Goal: Entertainment & Leisure: Consume media (video, audio)

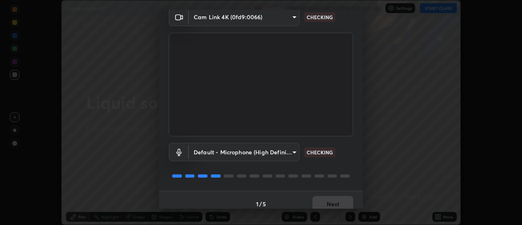
scroll to position [43, 0]
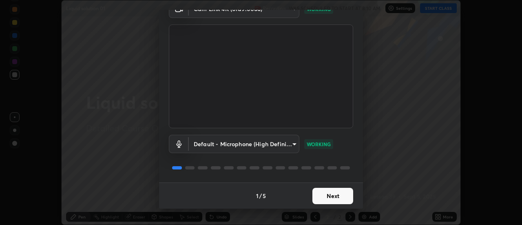
click at [332, 195] on button "Next" at bounding box center [332, 195] width 41 height 16
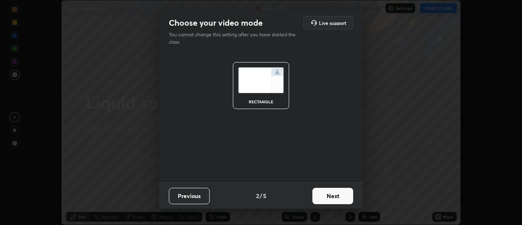
scroll to position [0, 0]
click at [332, 196] on button "Next" at bounding box center [332, 195] width 41 height 16
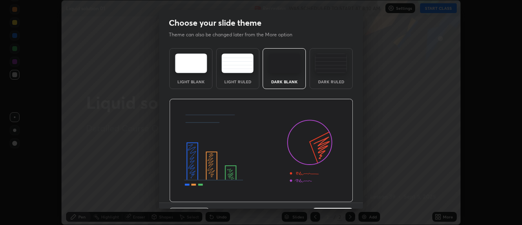
scroll to position [20, 0]
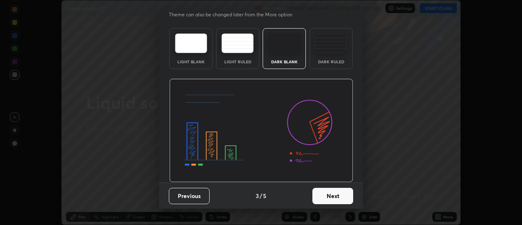
click at [330, 196] on button "Next" at bounding box center [332, 195] width 41 height 16
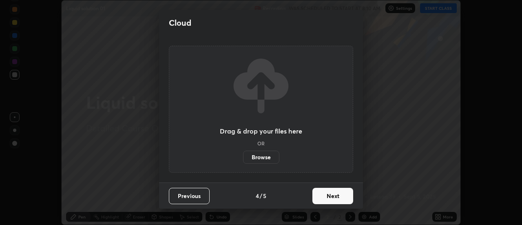
click at [331, 196] on button "Next" at bounding box center [332, 195] width 41 height 16
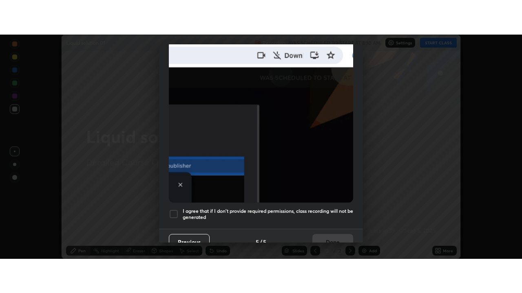
scroll to position [209, 0]
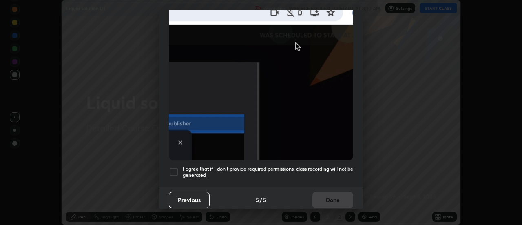
click at [174, 168] on div at bounding box center [174, 172] width 10 height 10
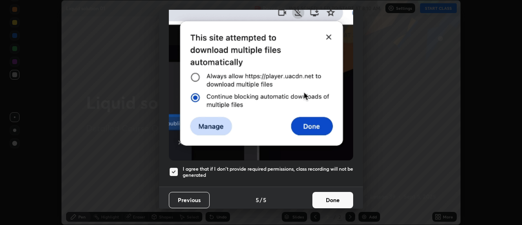
click at [329, 193] on button "Done" at bounding box center [332, 200] width 41 height 16
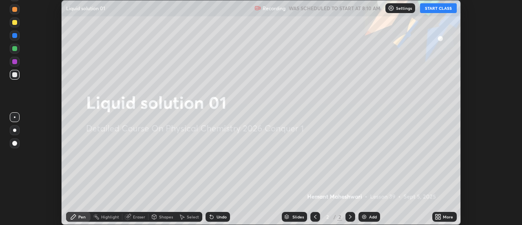
click at [435, 9] on button "START CLASS" at bounding box center [438, 8] width 37 height 10
click at [366, 216] on img at bounding box center [364, 216] width 7 height 7
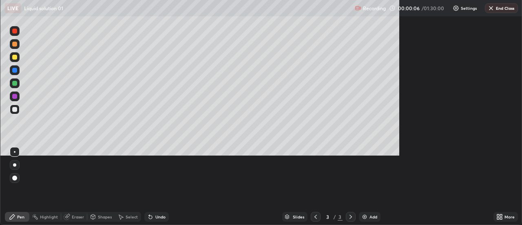
scroll to position [293, 522]
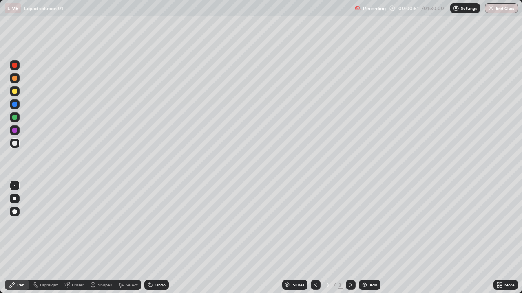
click at [499, 224] on icon at bounding box center [499, 285] width 7 height 7
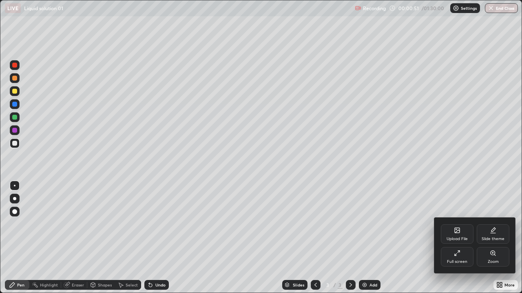
click at [459, 224] on div "Full screen" at bounding box center [457, 257] width 33 height 20
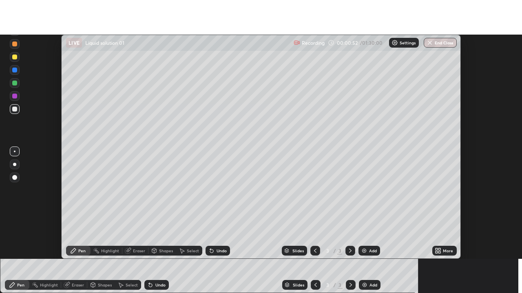
scroll to position [40529, 40231]
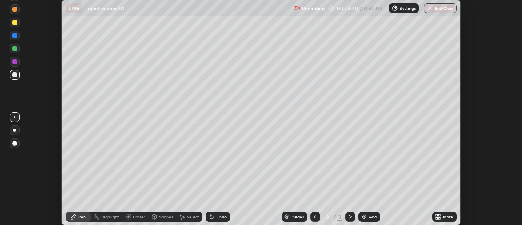
click at [440, 216] on icon at bounding box center [440, 215] width 2 height 2
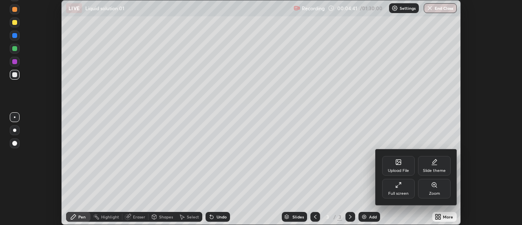
click at [403, 190] on div "Full screen" at bounding box center [398, 188] width 33 height 20
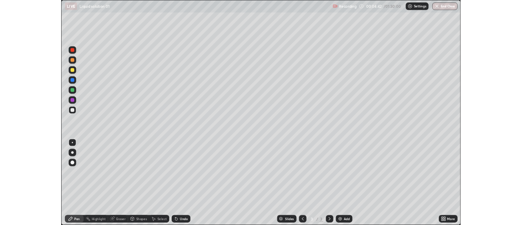
scroll to position [293, 522]
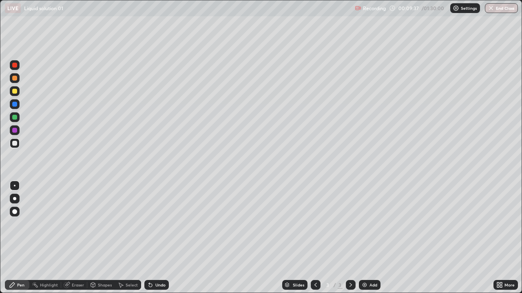
click at [363, 224] on img at bounding box center [364, 285] width 7 height 7
click at [104, 224] on div "Shapes" at bounding box center [105, 285] width 14 height 4
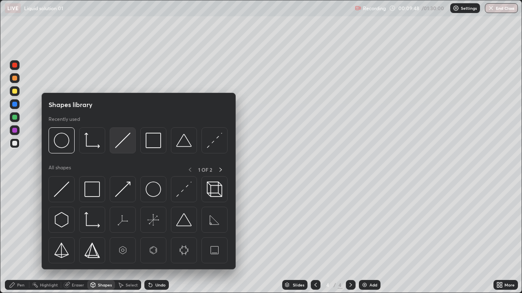
click at [120, 145] on img at bounding box center [122, 140] width 15 height 15
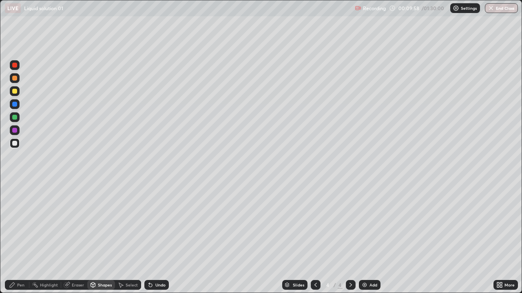
click at [23, 224] on div "Pen" at bounding box center [20, 285] width 7 height 4
click at [99, 224] on div "Shapes" at bounding box center [105, 285] width 14 height 4
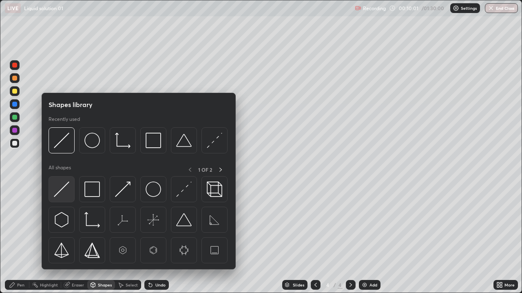
click at [65, 187] on img at bounding box center [61, 189] width 15 height 15
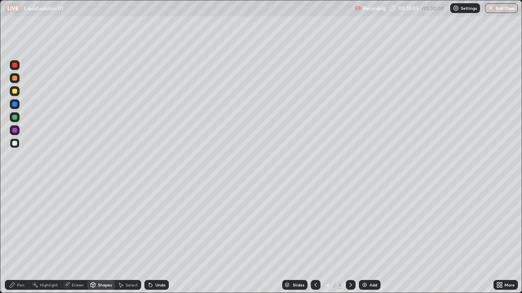
click at [22, 224] on div "Pen" at bounding box center [20, 285] width 7 height 4
click at [14, 92] on div at bounding box center [14, 91] width 5 height 5
click at [93, 224] on icon at bounding box center [93, 286] width 0 height 3
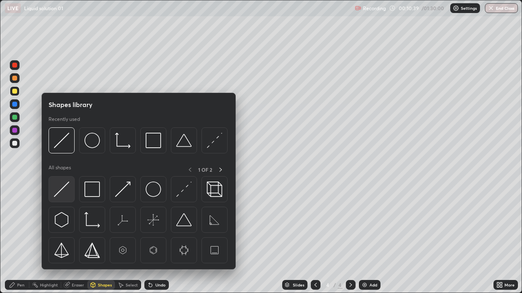
click at [62, 195] on img at bounding box center [61, 189] width 15 height 15
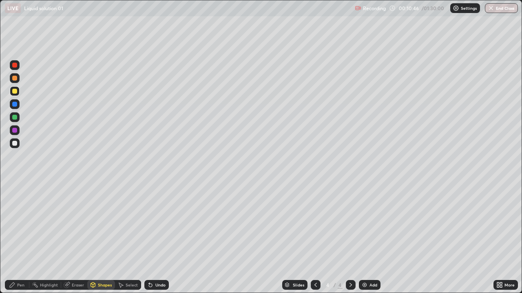
click at [150, 224] on icon at bounding box center [150, 285] width 3 height 3
click at [95, 224] on icon at bounding box center [93, 285] width 4 height 5
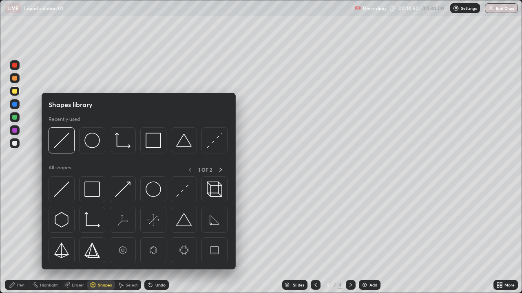
click at [64, 192] on img at bounding box center [61, 189] width 15 height 15
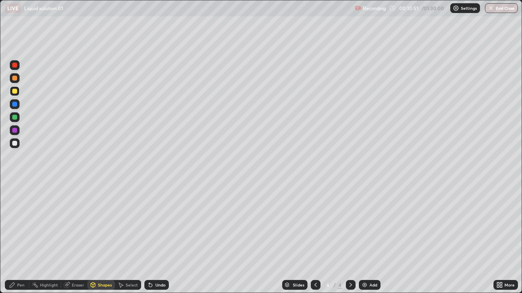
click at [15, 143] on div at bounding box center [14, 143] width 5 height 5
click at [97, 224] on div "Shapes" at bounding box center [101, 285] width 28 height 10
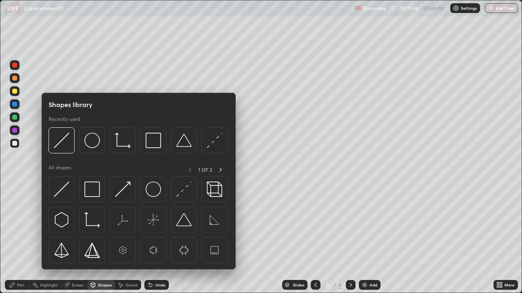
click at [220, 170] on icon at bounding box center [220, 170] width 7 height 7
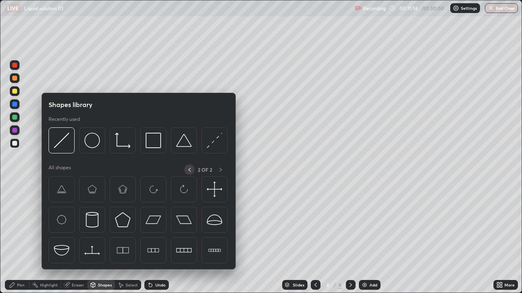
click at [189, 170] on icon at bounding box center [189, 170] width 7 height 7
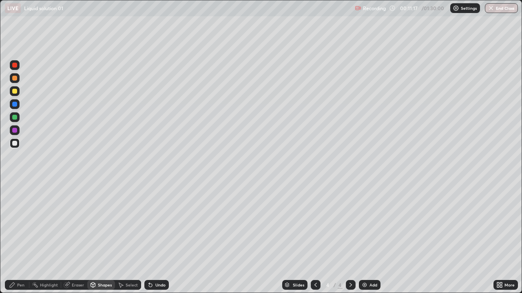
click at [26, 224] on div "Pen" at bounding box center [17, 285] width 24 height 10
click at [15, 92] on div at bounding box center [14, 91] width 5 height 5
click at [15, 145] on div at bounding box center [14, 143] width 5 height 5
click at [75, 224] on div "Eraser" at bounding box center [78, 285] width 12 height 4
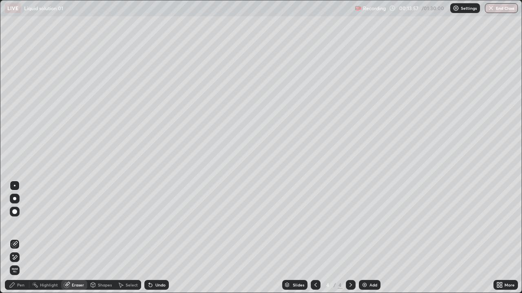
click at [24, 224] on div "Pen" at bounding box center [20, 285] width 7 height 4
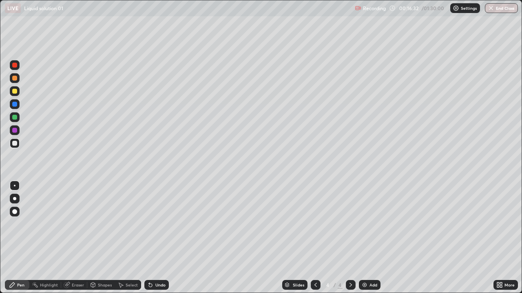
click at [83, 224] on div "Eraser" at bounding box center [78, 285] width 12 height 4
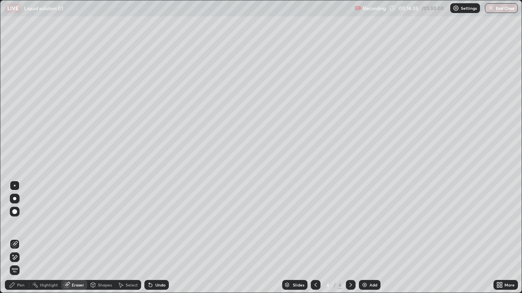
click at [24, 224] on div "Pen" at bounding box center [20, 285] width 7 height 4
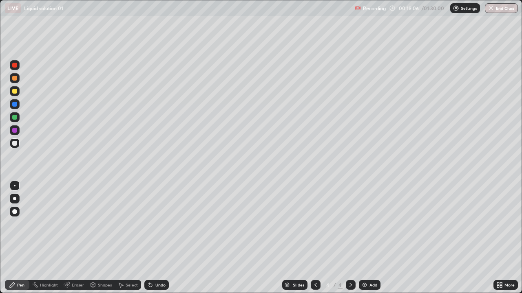
click at [314, 224] on icon at bounding box center [315, 285] width 2 height 4
click at [349, 224] on icon at bounding box center [350, 285] width 7 height 7
click at [17, 93] on div at bounding box center [14, 91] width 5 height 5
click at [15, 143] on div at bounding box center [14, 143] width 5 height 5
click at [313, 224] on icon at bounding box center [315, 285] width 7 height 7
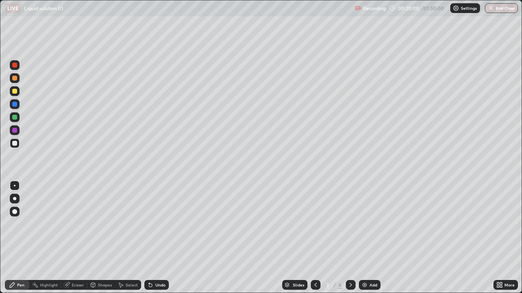
click at [350, 224] on icon at bounding box center [350, 285] width 7 height 7
click at [314, 224] on icon at bounding box center [315, 285] width 7 height 7
click at [348, 224] on icon at bounding box center [350, 285] width 7 height 7
click at [15, 92] on div at bounding box center [14, 91] width 5 height 5
click at [16, 143] on div at bounding box center [14, 143] width 5 height 5
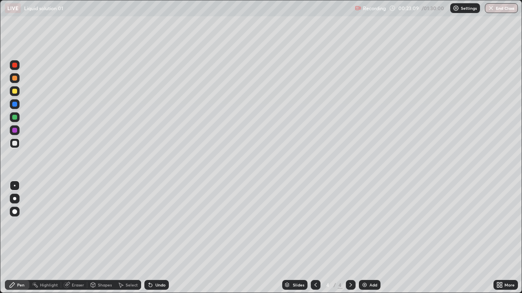
click at [315, 224] on icon at bounding box center [315, 285] width 2 height 4
click at [349, 224] on icon at bounding box center [350, 285] width 7 height 7
click at [365, 224] on img at bounding box center [364, 285] width 7 height 7
click at [76, 224] on div "Eraser" at bounding box center [78, 285] width 12 height 4
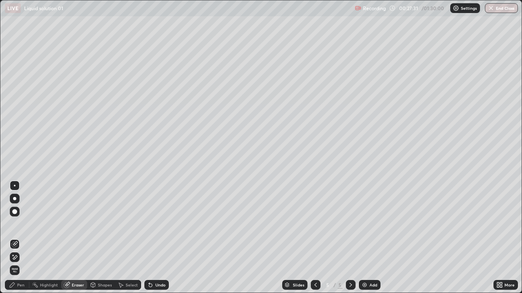
click at [24, 224] on div "Pen" at bounding box center [17, 285] width 24 height 10
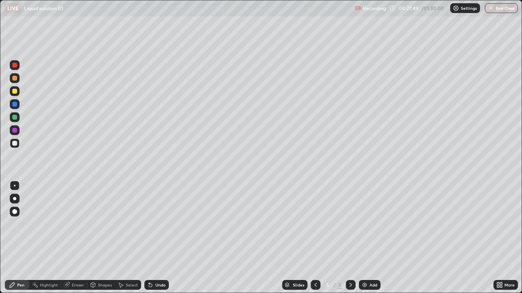
click at [77, 224] on div "Eraser" at bounding box center [78, 285] width 12 height 4
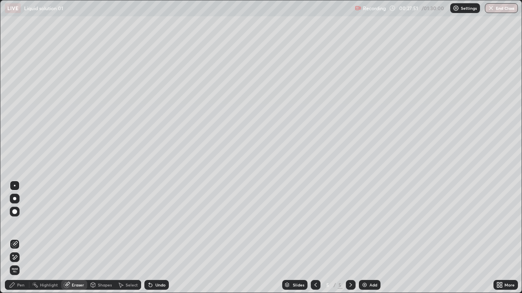
click at [24, 224] on div "Pen" at bounding box center [20, 285] width 7 height 4
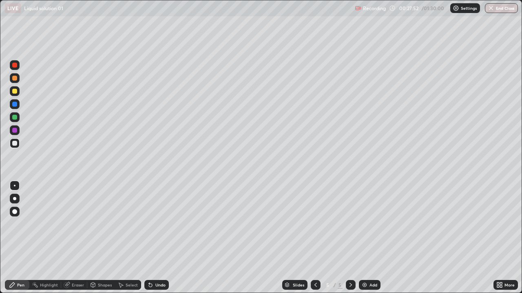
click at [15, 92] on div at bounding box center [14, 91] width 5 height 5
click at [15, 144] on div at bounding box center [14, 143] width 5 height 5
click at [77, 224] on div "Eraser" at bounding box center [78, 285] width 12 height 4
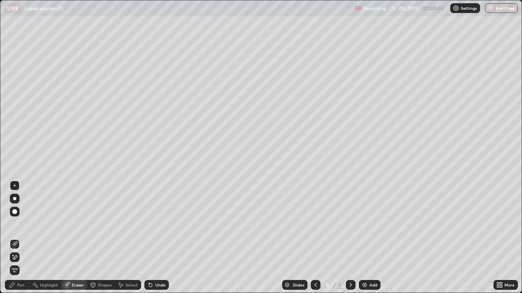
click at [20, 224] on div "Pen" at bounding box center [17, 285] width 24 height 10
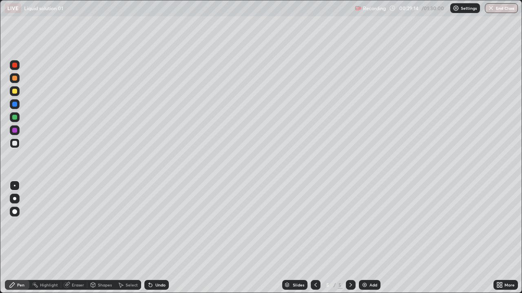
click at [21, 224] on div "Pen" at bounding box center [20, 285] width 7 height 4
click at [75, 224] on div "Eraser" at bounding box center [78, 285] width 12 height 4
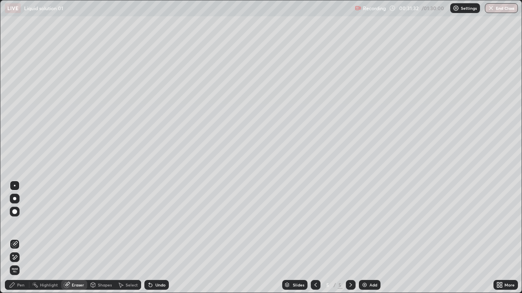
click at [16, 224] on div "Pen" at bounding box center [17, 285] width 24 height 10
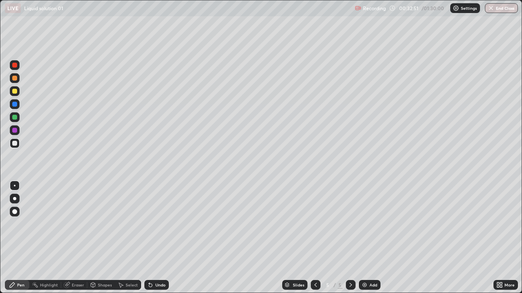
click at [316, 224] on icon at bounding box center [315, 285] width 7 height 7
click at [350, 224] on icon at bounding box center [350, 285] width 7 height 7
click at [83, 224] on div "Eraser" at bounding box center [78, 285] width 12 height 4
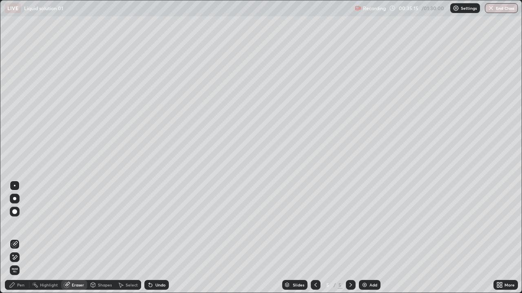
click at [23, 224] on div "Pen" at bounding box center [17, 285] width 24 height 10
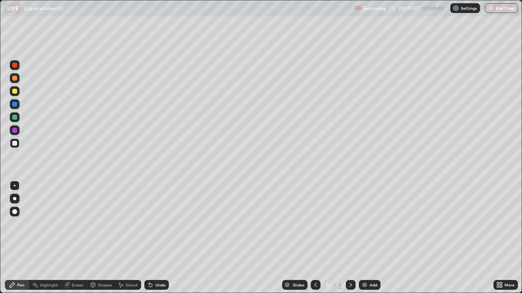
click at [315, 224] on icon at bounding box center [315, 285] width 7 height 7
click at [348, 224] on icon at bounding box center [350, 285] width 7 height 7
click at [363, 224] on img at bounding box center [364, 285] width 7 height 7
click at [16, 93] on div at bounding box center [14, 91] width 5 height 5
click at [16, 144] on div at bounding box center [14, 143] width 5 height 5
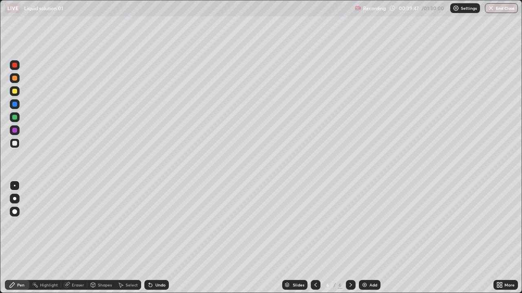
click at [70, 224] on div "Eraser" at bounding box center [74, 285] width 26 height 10
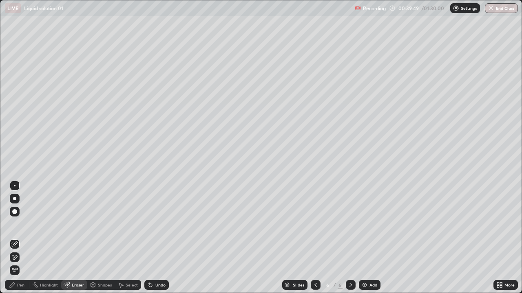
click at [25, 224] on div "Pen" at bounding box center [17, 285] width 24 height 10
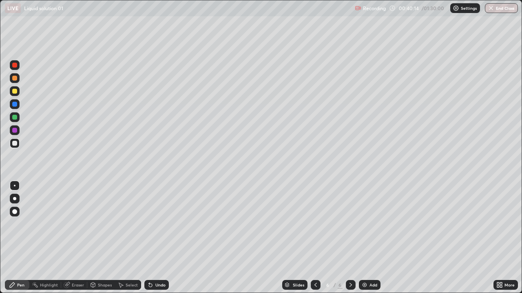
click at [78, 224] on div "Eraser" at bounding box center [78, 285] width 12 height 4
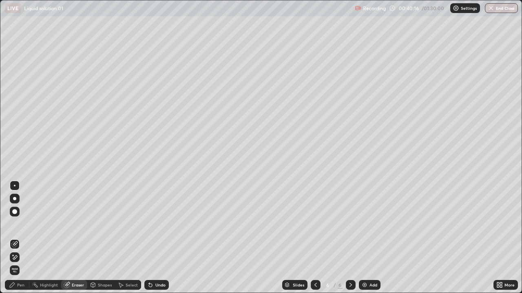
click at [23, 224] on div "Pen" at bounding box center [20, 285] width 7 height 4
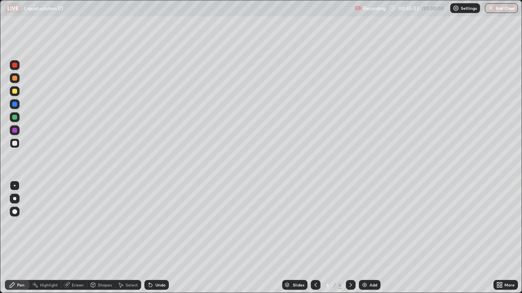
click at [85, 224] on div "Eraser" at bounding box center [74, 285] width 26 height 10
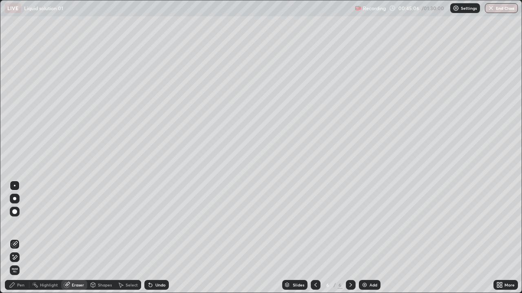
click at [24, 224] on div "Pen" at bounding box center [17, 285] width 24 height 10
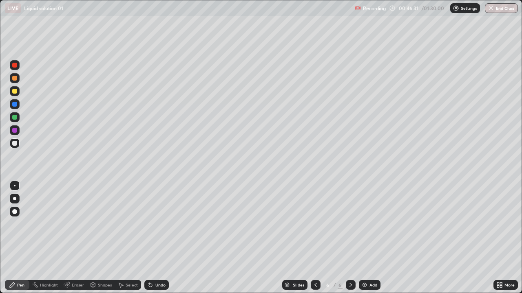
click at [77, 224] on div "Eraser" at bounding box center [78, 285] width 12 height 4
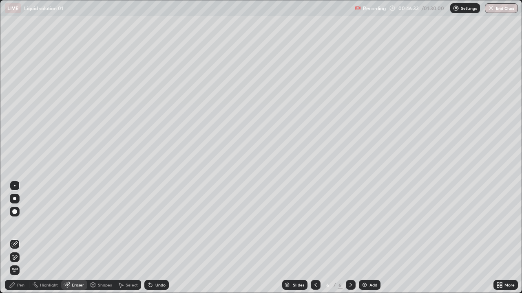
click at [24, 224] on div "Pen" at bounding box center [20, 285] width 7 height 4
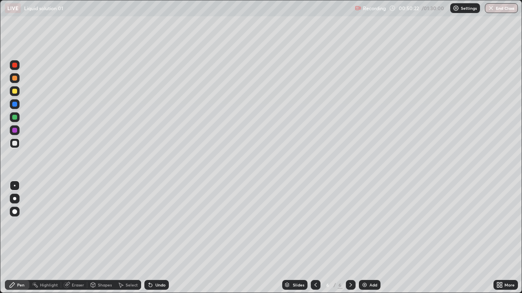
click at [364, 224] on img at bounding box center [364, 285] width 7 height 7
click at [76, 224] on div "Eraser" at bounding box center [78, 285] width 12 height 4
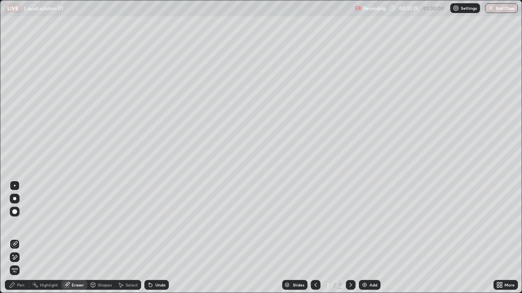
click at [22, 224] on div "Pen" at bounding box center [20, 285] width 7 height 4
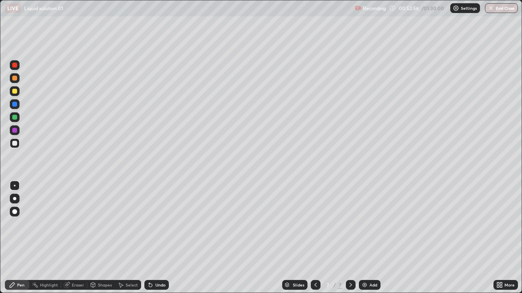
click at [365, 224] on img at bounding box center [364, 285] width 7 height 7
click at [15, 92] on div at bounding box center [14, 91] width 5 height 5
click at [78, 224] on div "Eraser" at bounding box center [78, 285] width 12 height 4
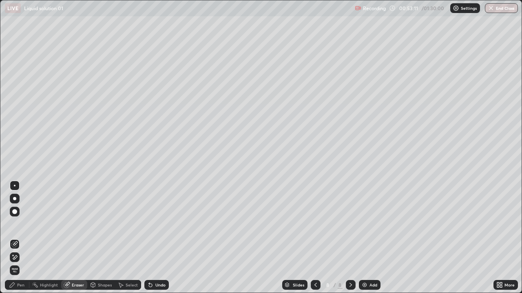
click at [20, 224] on div "Pen" at bounding box center [20, 285] width 7 height 4
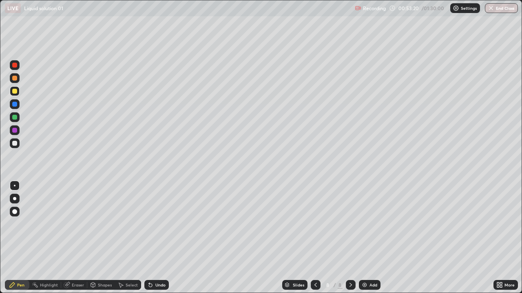
click at [73, 224] on div "Eraser" at bounding box center [78, 285] width 12 height 4
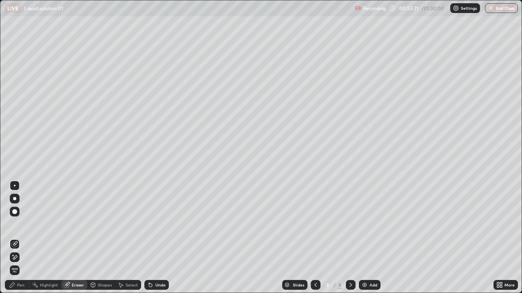
click at [24, 224] on div "Pen" at bounding box center [17, 285] width 24 height 10
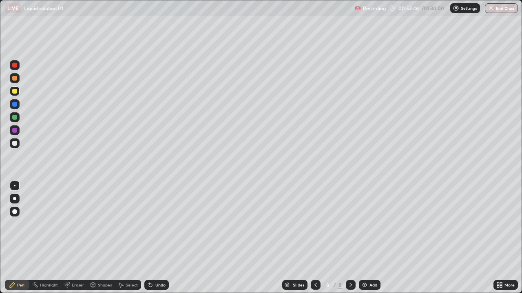
click at [16, 145] on div at bounding box center [14, 143] width 5 height 5
click at [498, 224] on icon at bounding box center [498, 284] width 2 height 2
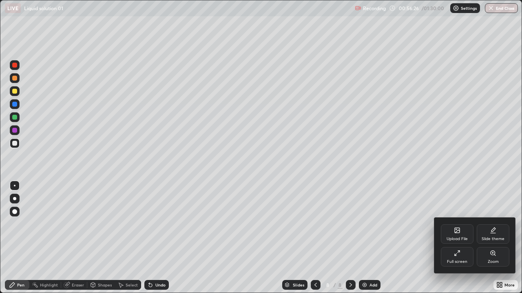
click at [460, 224] on div "Full screen" at bounding box center [457, 262] width 20 height 4
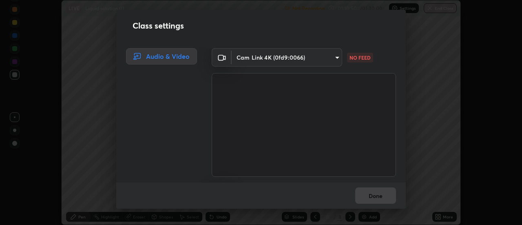
scroll to position [3, 0]
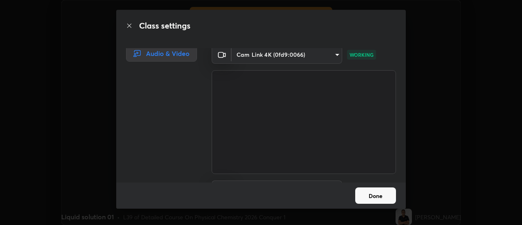
click at [129, 27] on icon at bounding box center [129, 25] width 7 height 7
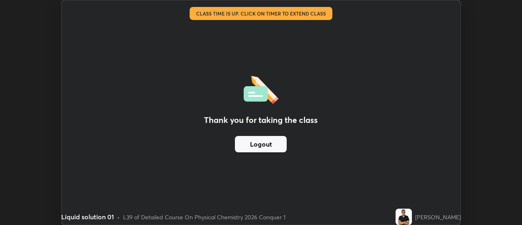
click at [273, 143] on button "Logout" at bounding box center [261, 144] width 52 height 16
click at [272, 142] on button "Logout" at bounding box center [261, 144] width 52 height 16
click at [273, 145] on button "Logout" at bounding box center [261, 144] width 52 height 16
click at [274, 143] on button "Logout" at bounding box center [261, 144] width 52 height 16
click at [278, 143] on button "Logout" at bounding box center [261, 144] width 52 height 16
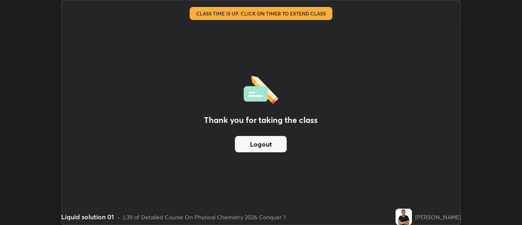
click at [278, 142] on button "Logout" at bounding box center [261, 144] width 52 height 16
click at [277, 141] on button "Logout" at bounding box center [261, 144] width 52 height 16
click at [275, 141] on button "Logout" at bounding box center [261, 144] width 52 height 16
